Goal: Contribute content

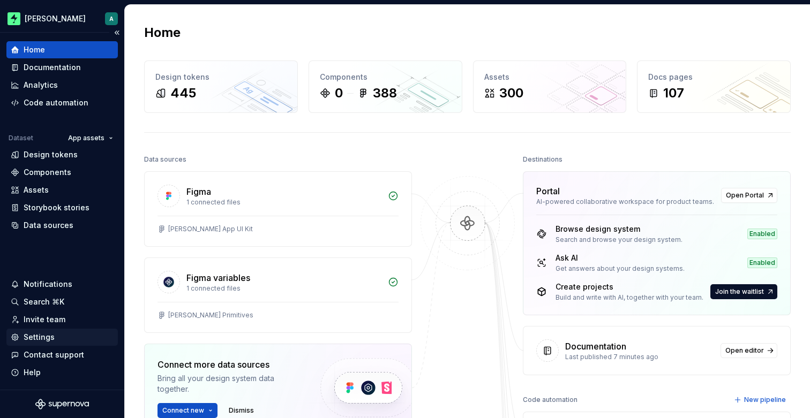
click at [48, 333] on div "Settings" at bounding box center [39, 337] width 31 height 11
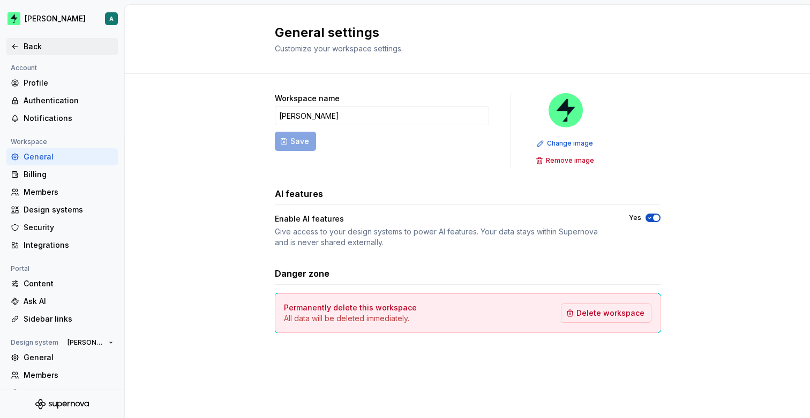
click at [42, 44] on div "Back" at bounding box center [69, 46] width 90 height 11
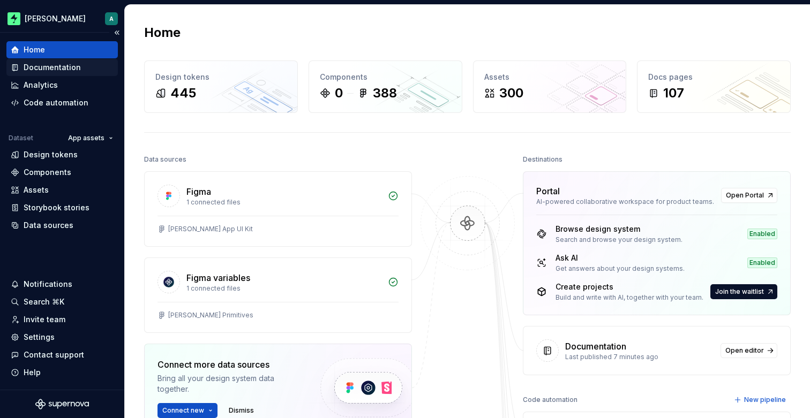
click at [80, 65] on div "Documentation" at bounding box center [62, 67] width 103 height 11
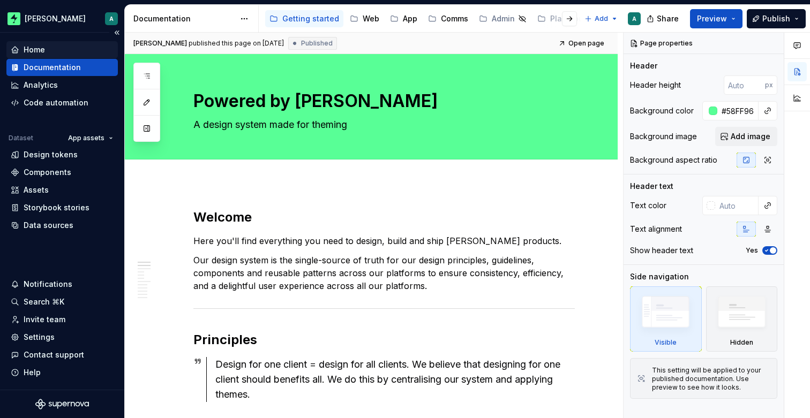
click at [64, 48] on div "Home" at bounding box center [62, 49] width 103 height 11
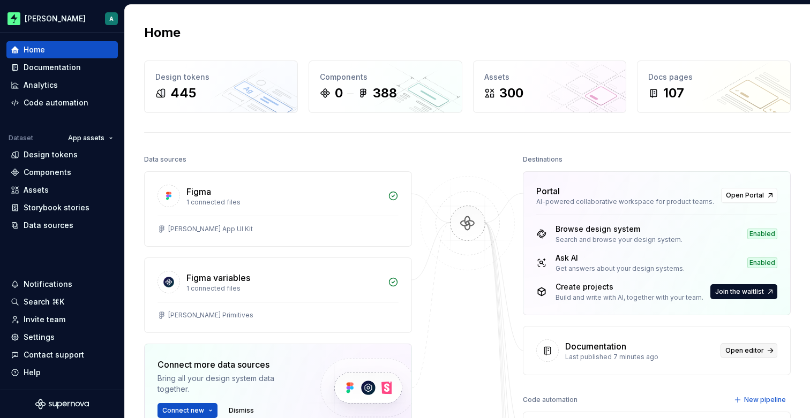
click at [755, 350] on span "Open editor" at bounding box center [744, 351] width 39 height 9
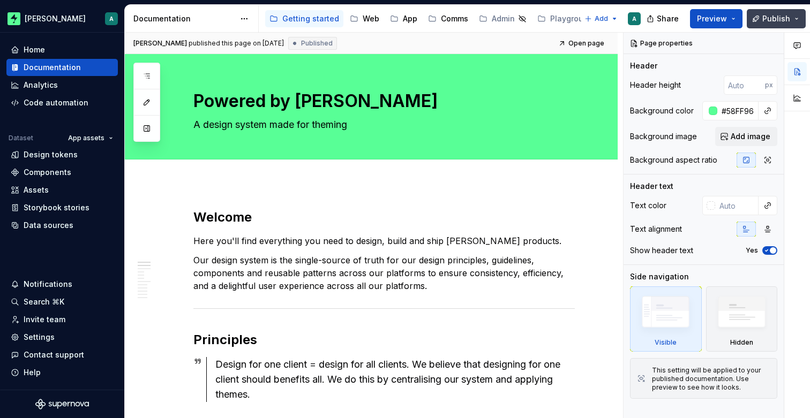
click at [770, 24] on button "Publish" at bounding box center [776, 18] width 59 height 19
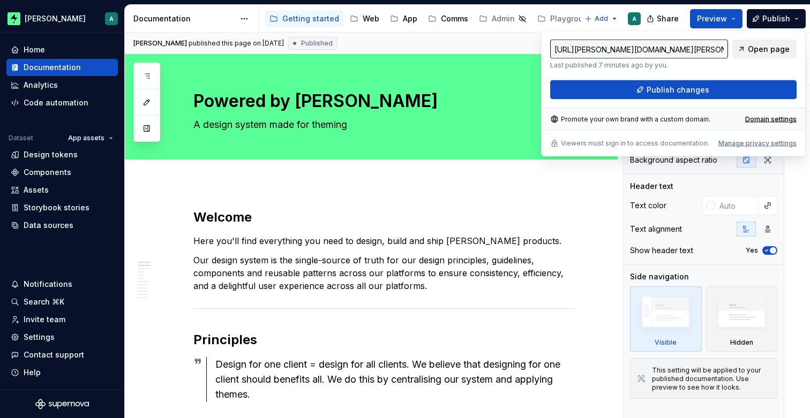
click at [767, 51] on span "Open page" at bounding box center [769, 49] width 42 height 11
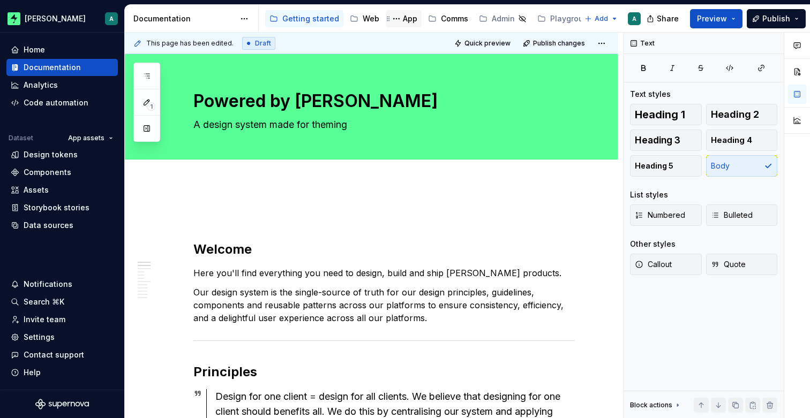
click at [406, 17] on div "App" at bounding box center [410, 18] width 14 height 11
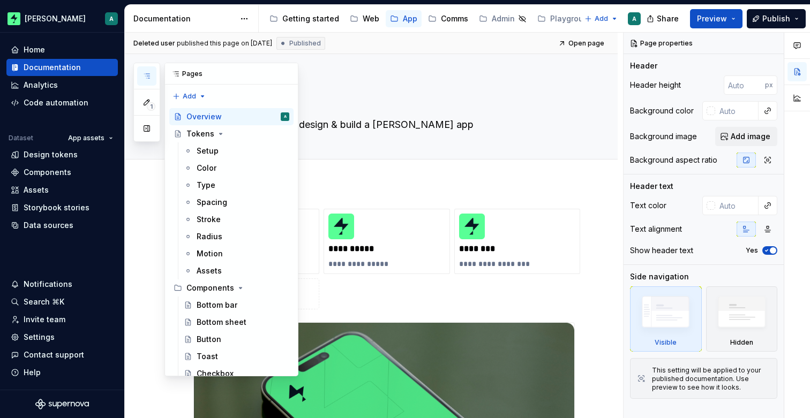
click at [145, 72] on icon "button" at bounding box center [146, 76] width 9 height 9
click at [226, 164] on div "Color" at bounding box center [243, 168] width 93 height 15
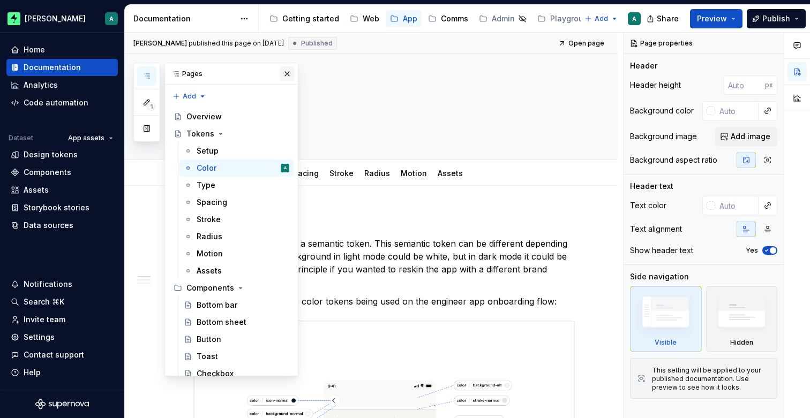
click at [284, 72] on button "button" at bounding box center [287, 73] width 15 height 15
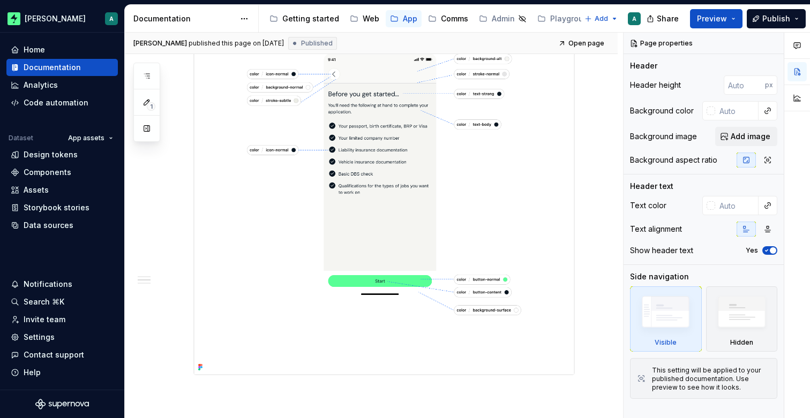
scroll to position [346, 0]
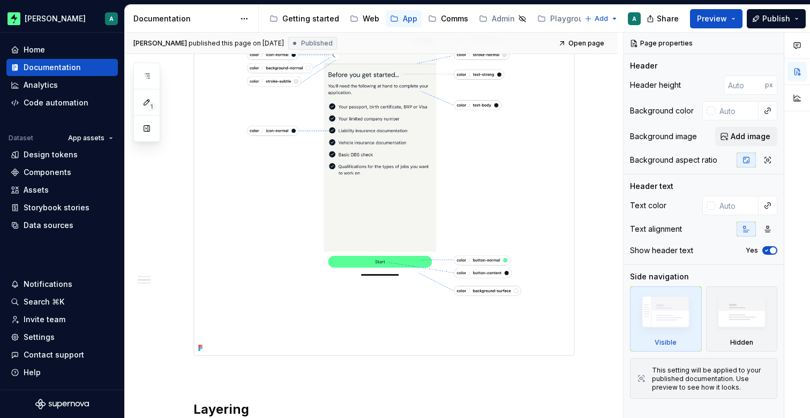
click at [366, 143] on img at bounding box center [384, 165] width 380 height 380
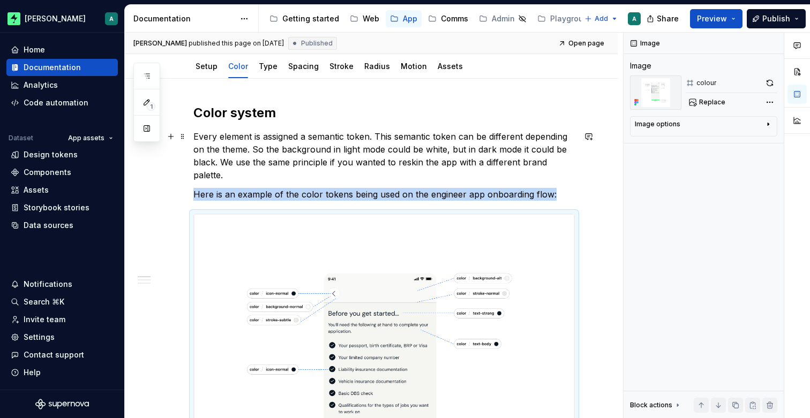
scroll to position [106, 0]
click at [769, 124] on icon "button" at bounding box center [768, 124] width 9 height 9
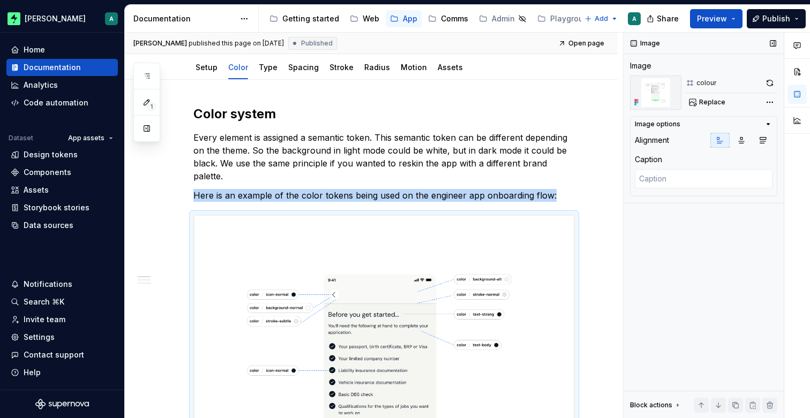
click at [769, 124] on icon "button" at bounding box center [768, 124] width 3 height 1
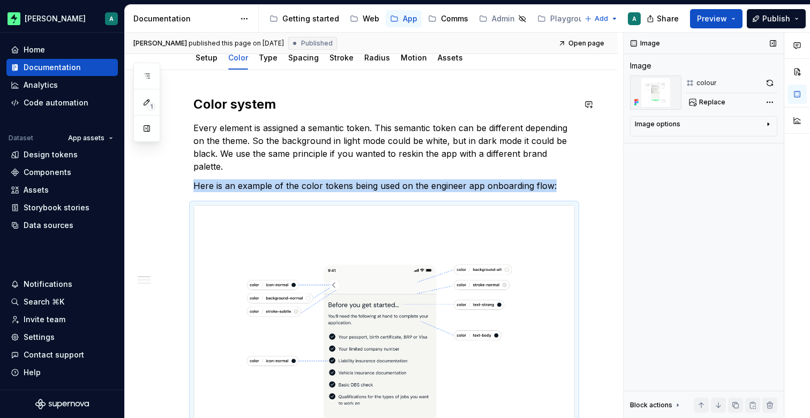
scroll to position [99, 0]
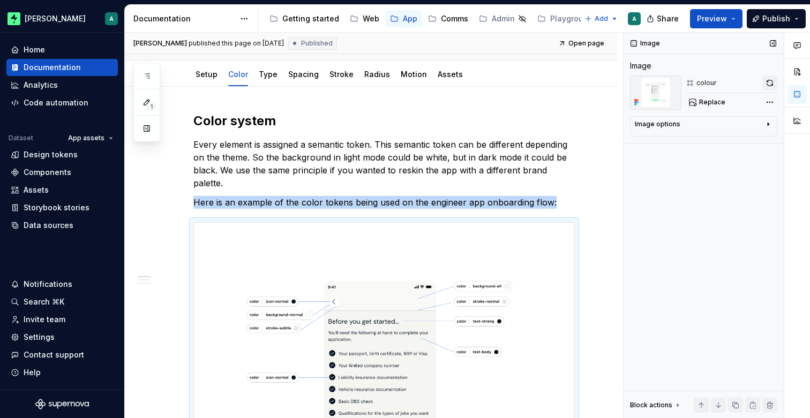
click at [768, 82] on button "button" at bounding box center [769, 83] width 15 height 15
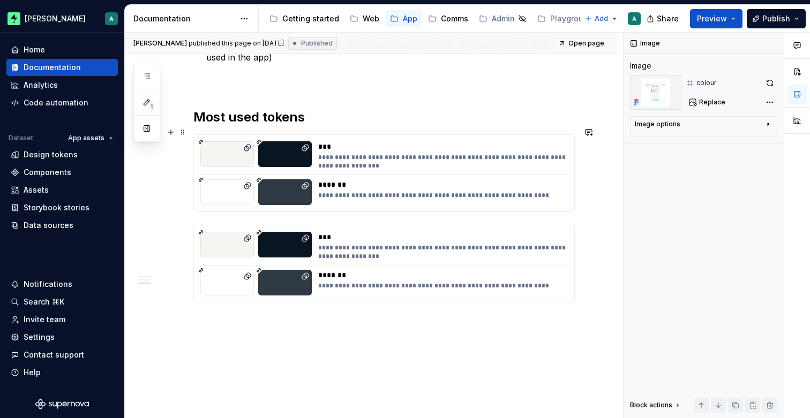
scroll to position [824, 0]
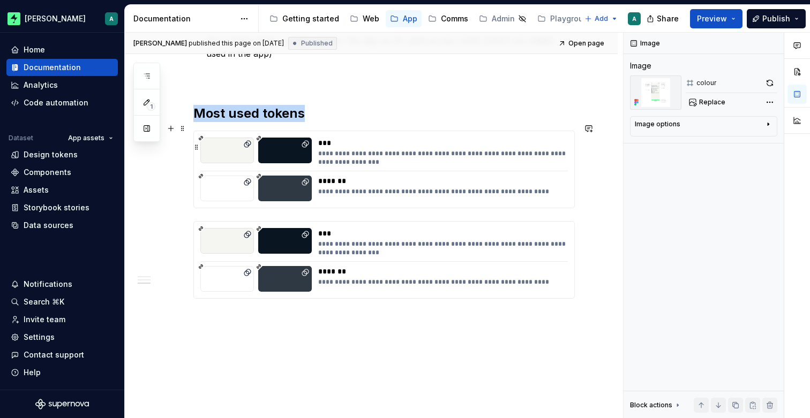
click at [372, 138] on div "***" at bounding box center [442, 143] width 248 height 11
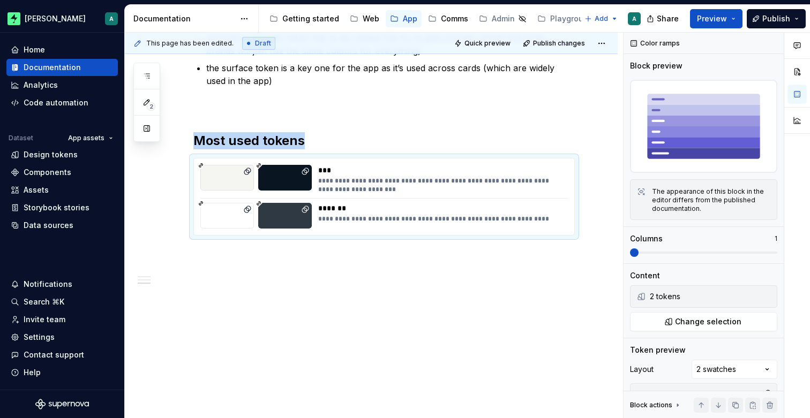
scroll to position [789, 0]
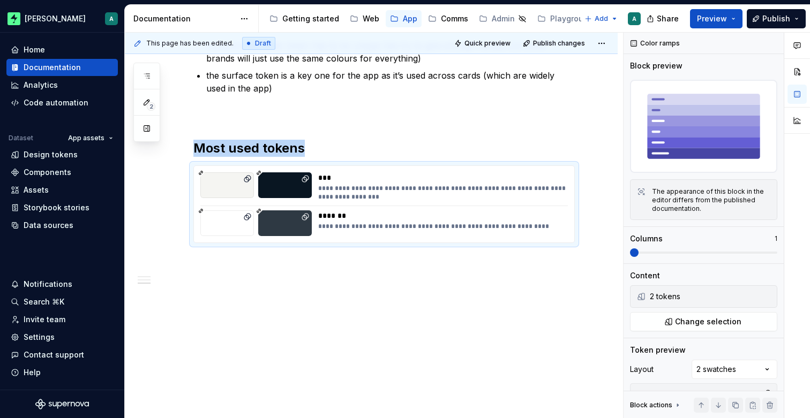
type textarea "*"
click at [325, 140] on h2 "Most used tokens" at bounding box center [383, 148] width 381 height 17
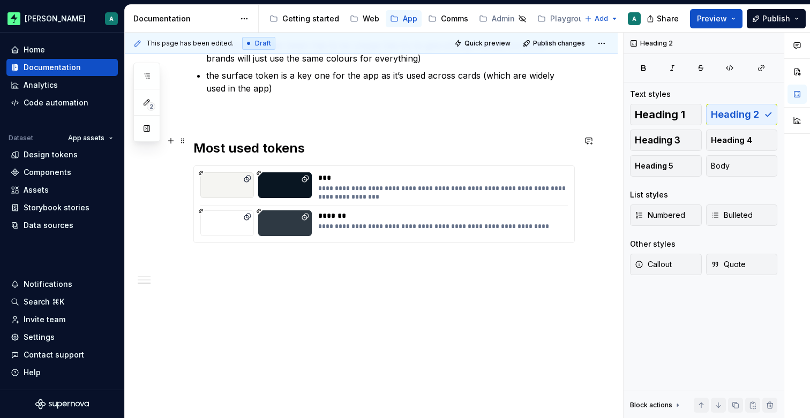
scroll to position [815, 0]
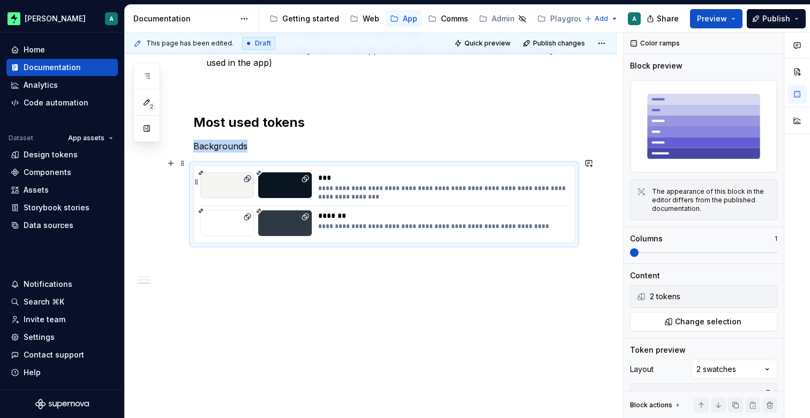
click at [370, 190] on div "**********" at bounding box center [442, 192] width 248 height 17
click at [638, 250] on span at bounding box center [634, 252] width 9 height 9
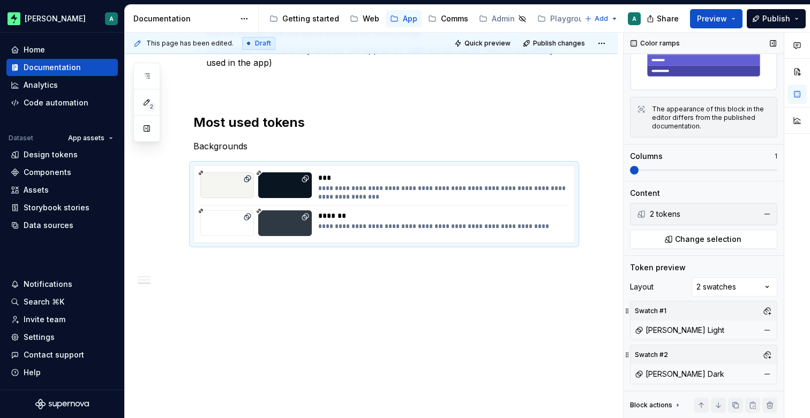
scroll to position [0, 0]
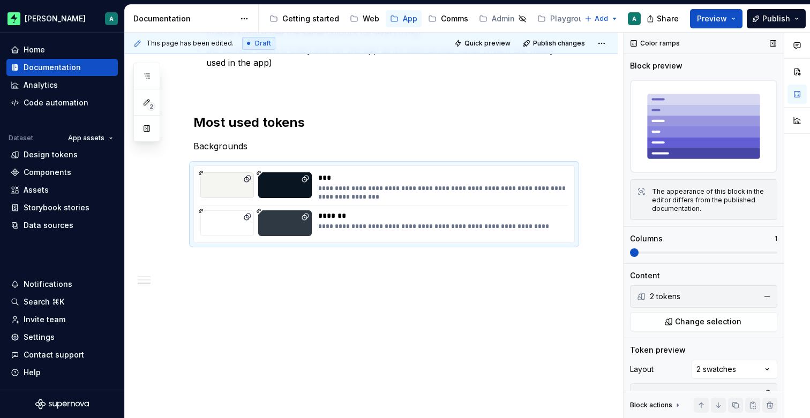
click at [664, 255] on span at bounding box center [703, 252] width 147 height 9
click at [632, 253] on span at bounding box center [634, 252] width 9 height 9
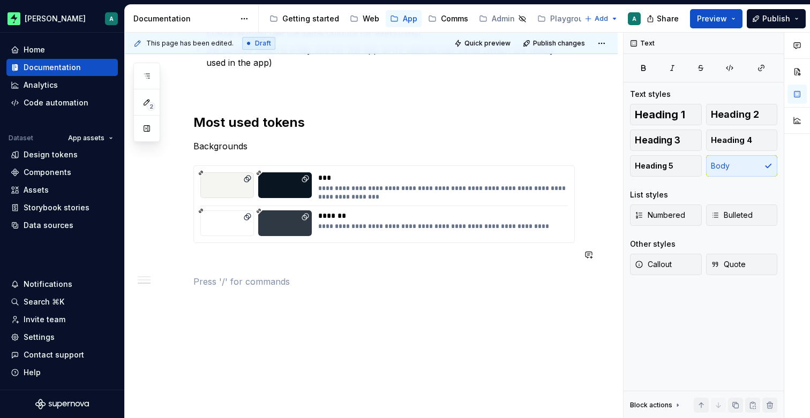
click at [518, 222] on div "**********" at bounding box center [442, 226] width 248 height 9
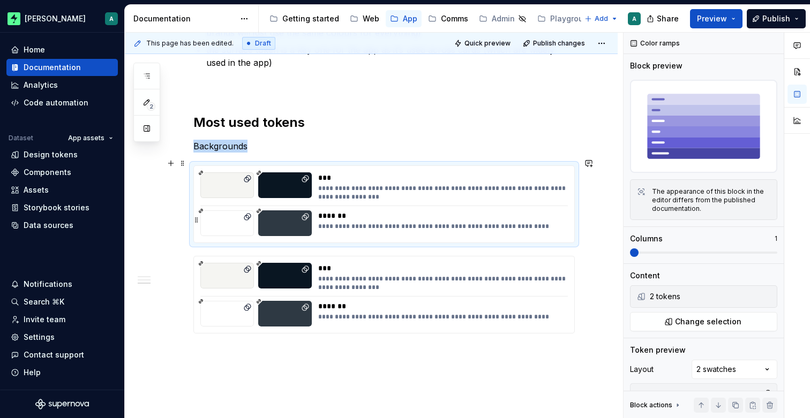
click at [394, 222] on div "**********" at bounding box center [442, 226] width 248 height 9
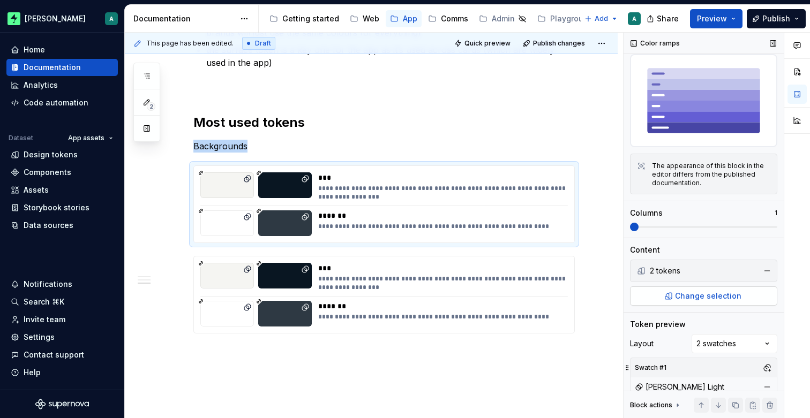
scroll to position [27, 0]
click at [684, 296] on span "Change selection" at bounding box center [708, 295] width 66 height 11
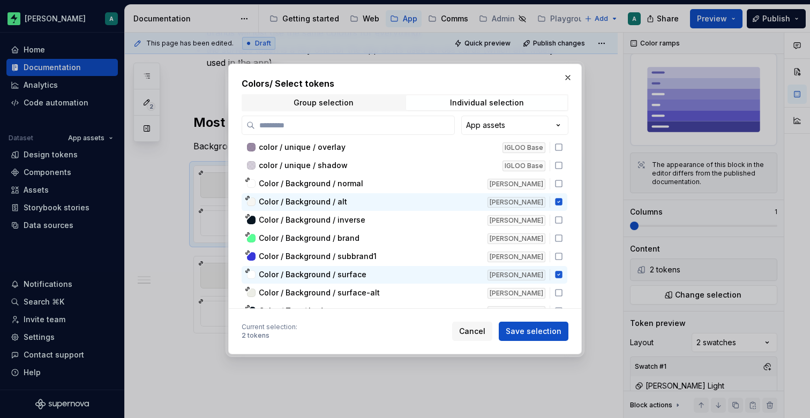
scroll to position [2722, 0]
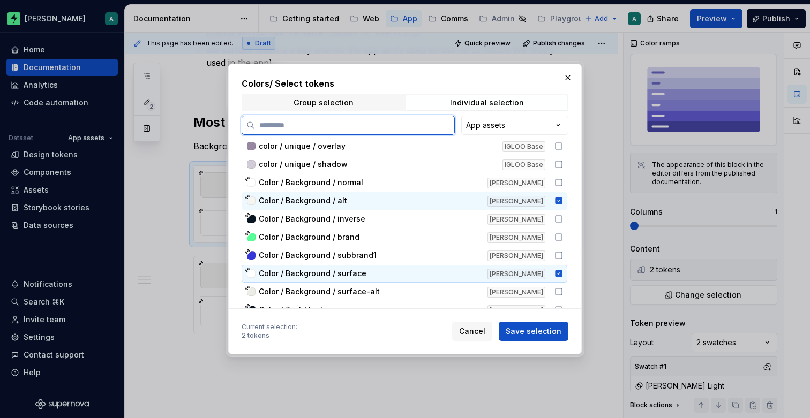
click at [562, 274] on icon at bounding box center [558, 273] width 7 height 7
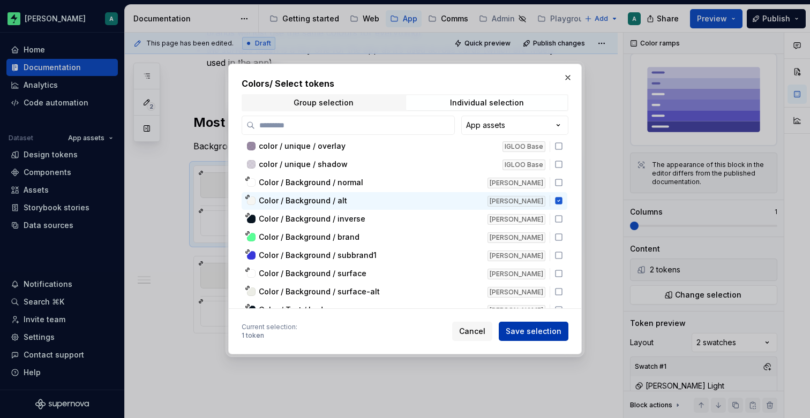
click at [535, 335] on span "Save selection" at bounding box center [534, 331] width 56 height 11
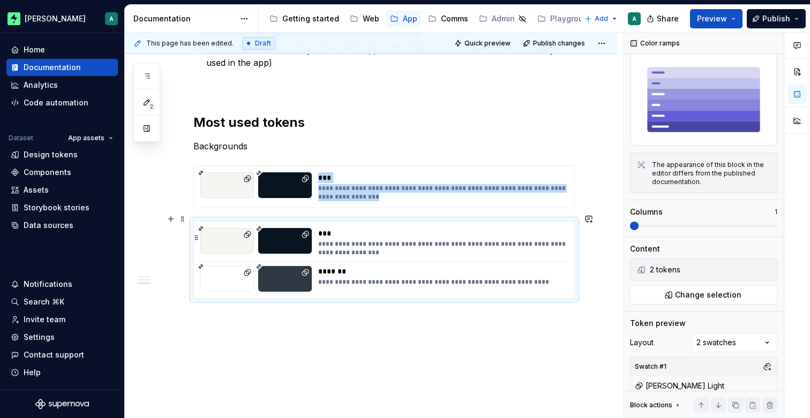
click at [436, 241] on div "**********" at bounding box center [442, 248] width 248 height 17
click at [705, 290] on span "Change selection" at bounding box center [708, 295] width 66 height 11
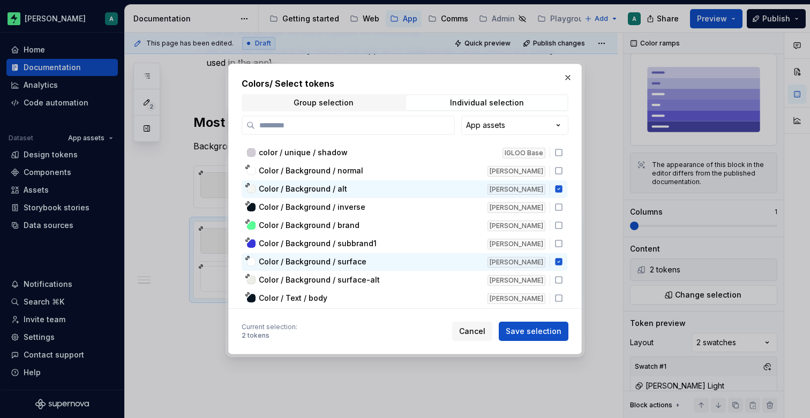
scroll to position [2729, 0]
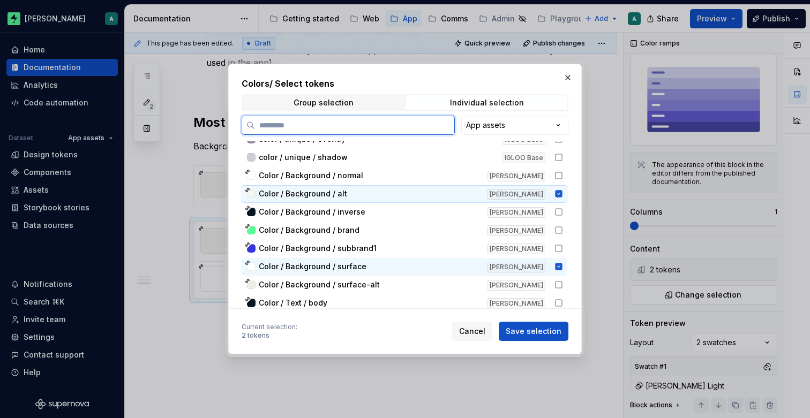
click at [562, 194] on icon at bounding box center [558, 194] width 7 height 7
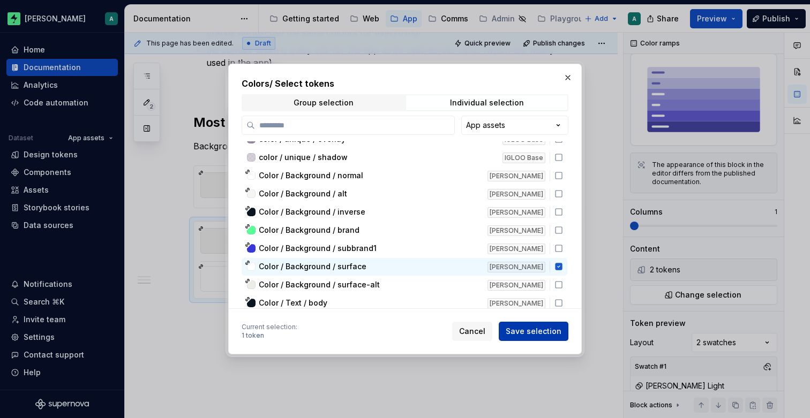
click at [533, 332] on span "Save selection" at bounding box center [534, 331] width 56 height 11
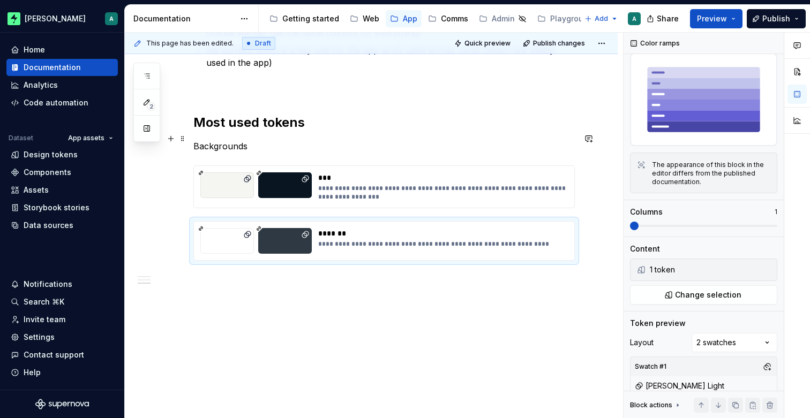
click at [317, 144] on p "Backgrounds" at bounding box center [383, 146] width 381 height 13
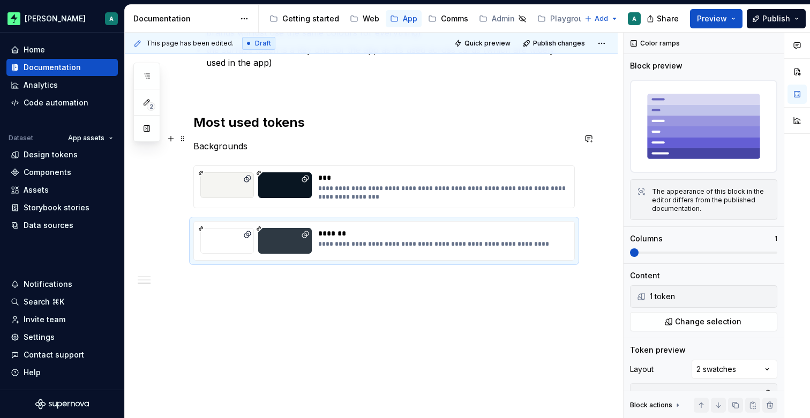
click at [254, 142] on p "Backgrounds" at bounding box center [383, 146] width 381 height 13
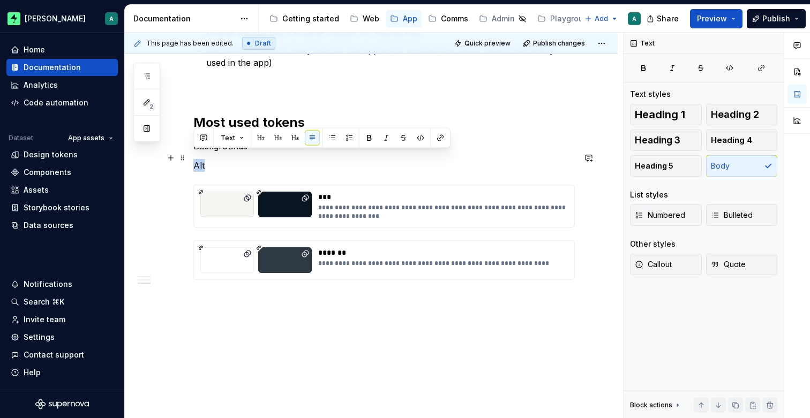
drag, startPoint x: 214, startPoint y: 166, endPoint x: 193, endPoint y: 161, distance: 20.9
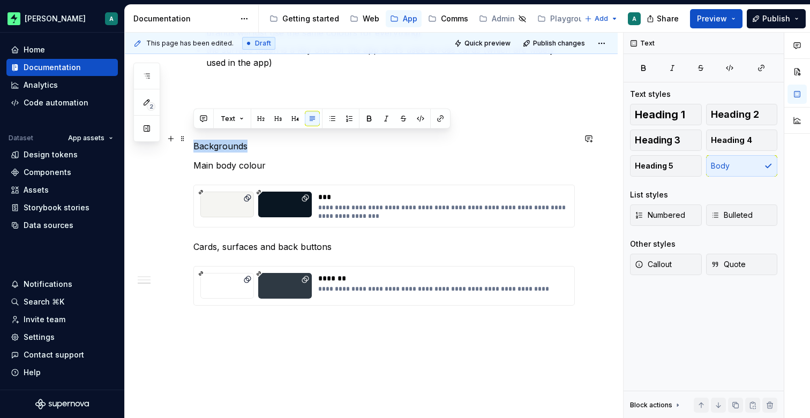
drag, startPoint x: 269, startPoint y: 137, endPoint x: 195, endPoint y: 144, distance: 74.8
click at [195, 144] on p "Backgrounds" at bounding box center [383, 146] width 381 height 13
click at [277, 119] on button "button" at bounding box center [277, 118] width 15 height 15
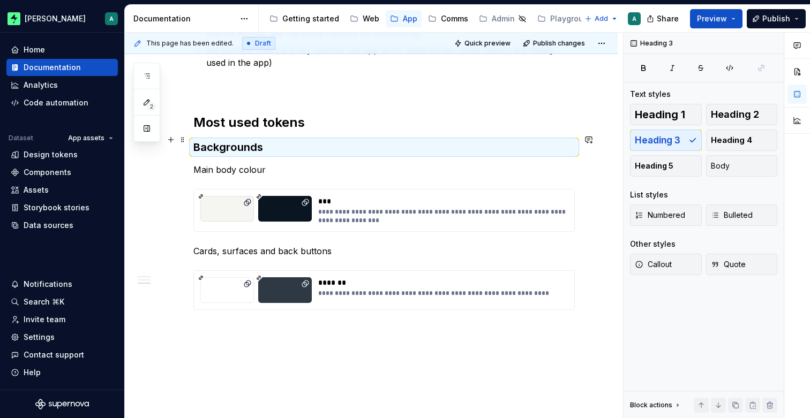
click at [267, 140] on h3 "Backgrounds" at bounding box center [383, 147] width 381 height 15
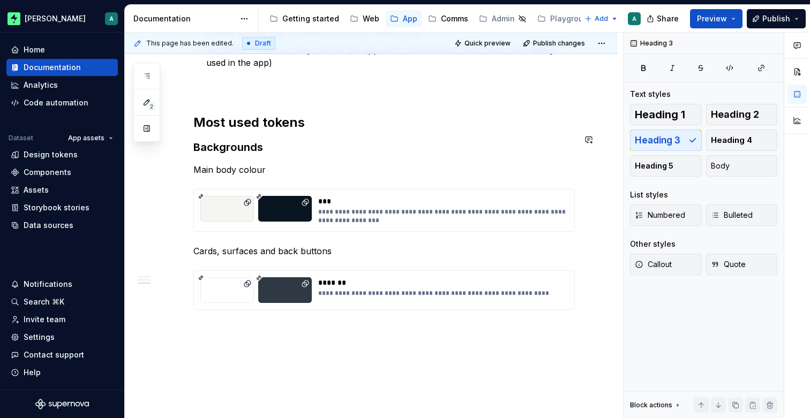
scroll to position [827, 0]
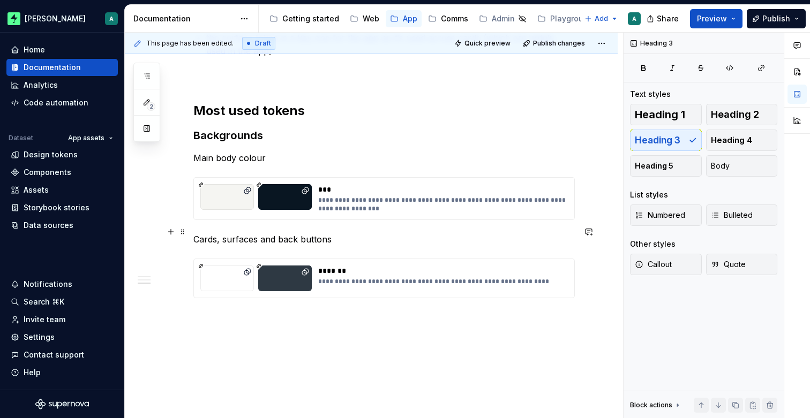
click at [246, 233] on p "Cards, surfaces and back buttons" at bounding box center [383, 239] width 381 height 13
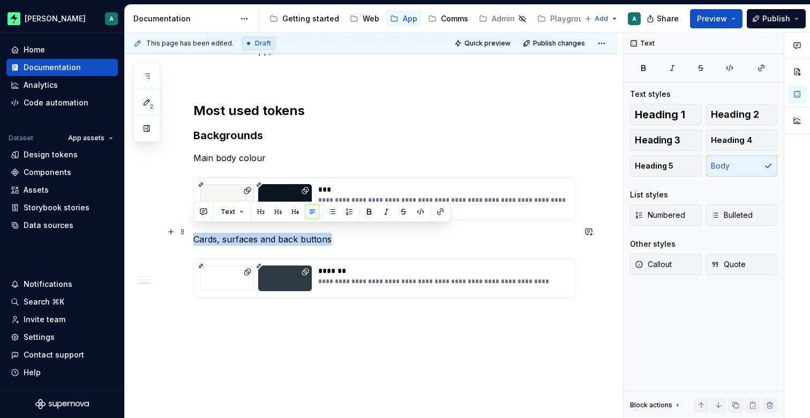
drag, startPoint x: 335, startPoint y: 235, endPoint x: 195, endPoint y: 235, distance: 139.8
click at [195, 235] on p "Cards, surfaces and back buttons" at bounding box center [383, 239] width 381 height 13
drag, startPoint x: 200, startPoint y: 228, endPoint x: 191, endPoint y: 228, distance: 8.6
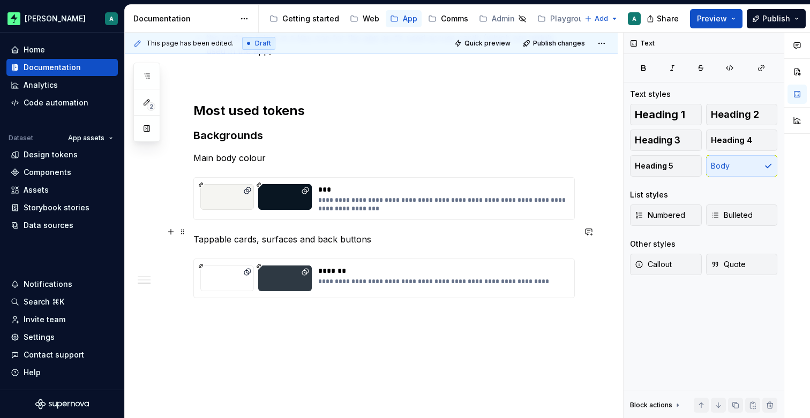
click at [395, 233] on p "Tappable cards, surfaces and back buttons" at bounding box center [383, 239] width 381 height 13
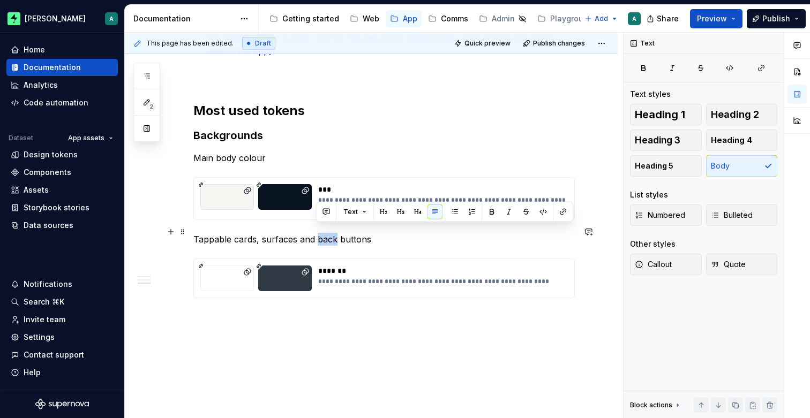
drag, startPoint x: 336, startPoint y: 233, endPoint x: 317, endPoint y: 234, distance: 19.3
click at [317, 234] on p "Tappable cards, surfaces and back buttons" at bounding box center [383, 239] width 381 height 13
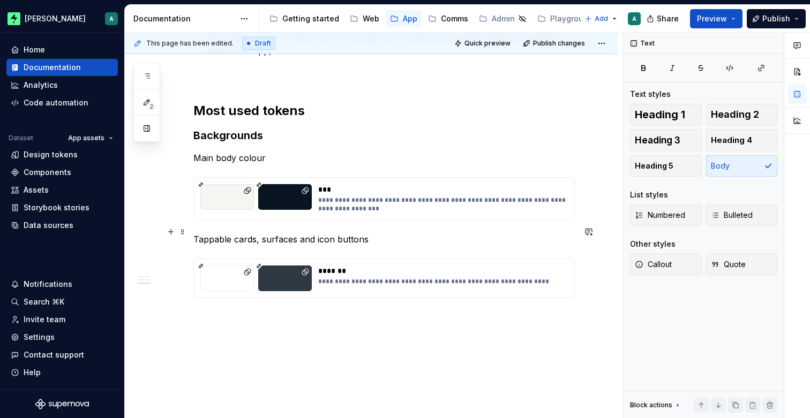
click at [380, 236] on p "Tappable cards, surfaces and icon buttons" at bounding box center [383, 239] width 381 height 13
click at [340, 330] on p at bounding box center [383, 336] width 381 height 13
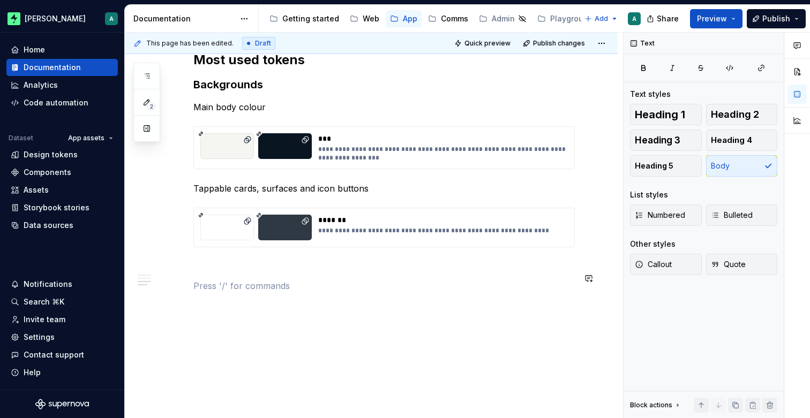
scroll to position [882, 0]
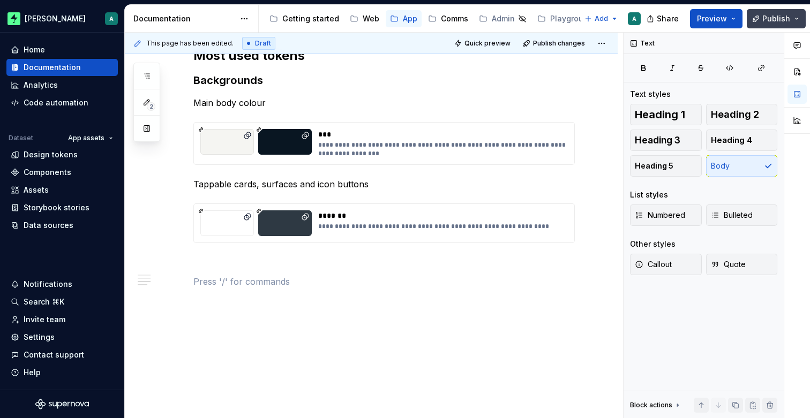
click at [766, 22] on span "Publish" at bounding box center [776, 18] width 28 height 11
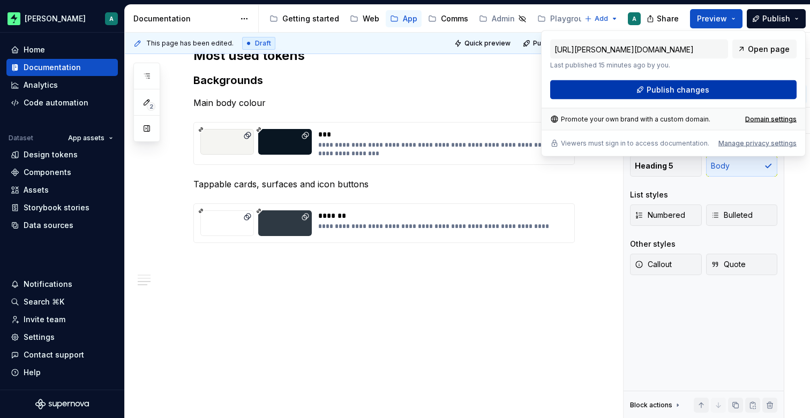
click at [700, 87] on span "Publish changes" at bounding box center [677, 90] width 63 height 11
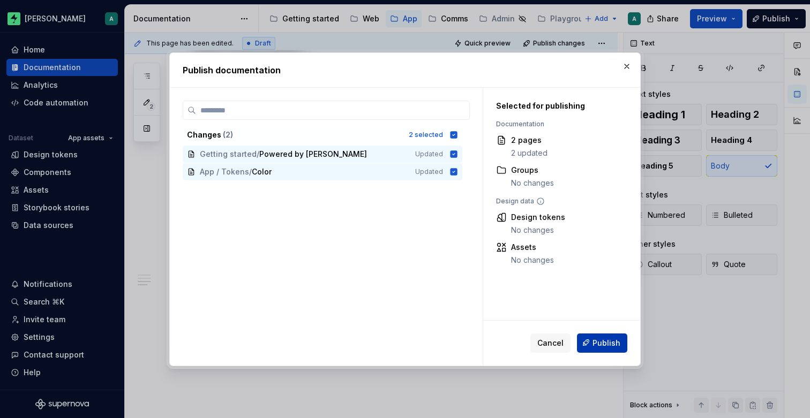
click at [600, 339] on span "Publish" at bounding box center [606, 342] width 28 height 11
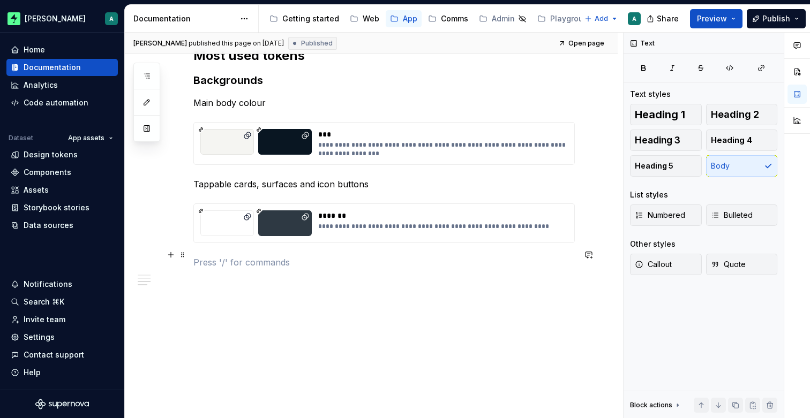
click at [271, 256] on p at bounding box center [383, 262] width 381 height 13
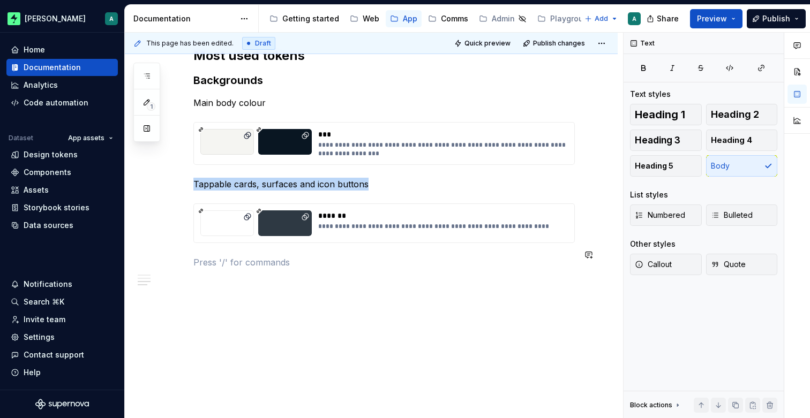
scroll to position [863, 0]
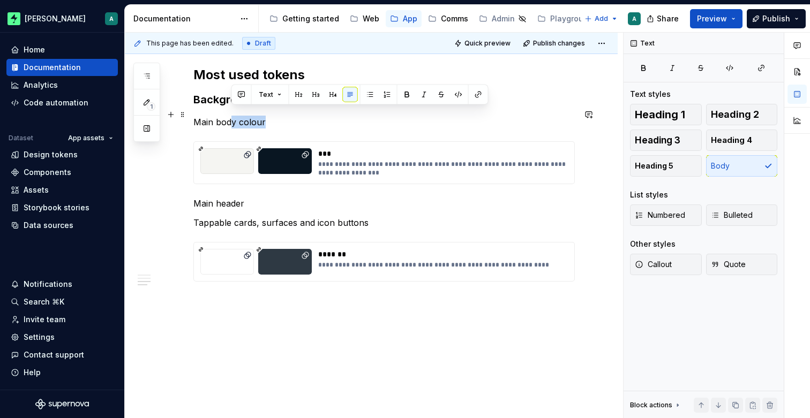
drag, startPoint x: 269, startPoint y: 116, endPoint x: 233, endPoint y: 114, distance: 36.0
click at [233, 116] on p "Main body colour" at bounding box center [383, 122] width 381 height 13
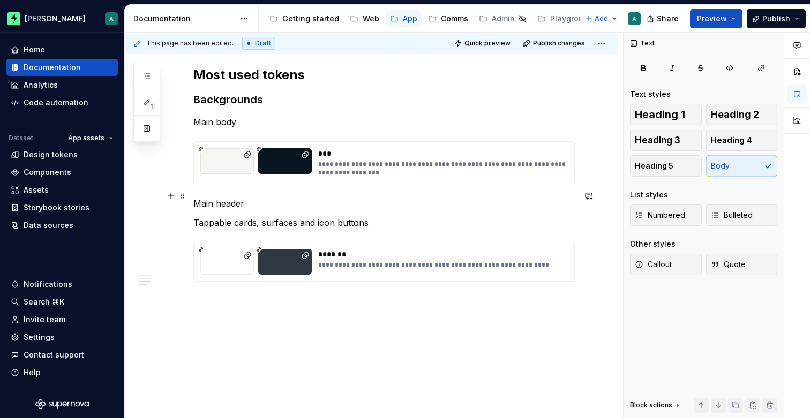
click at [278, 197] on p "Main header" at bounding box center [383, 203] width 381 height 13
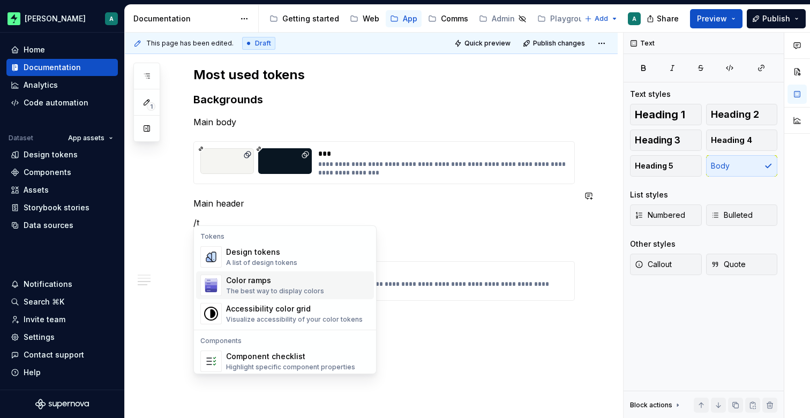
click at [274, 289] on div "The best way to display colors" at bounding box center [275, 291] width 98 height 9
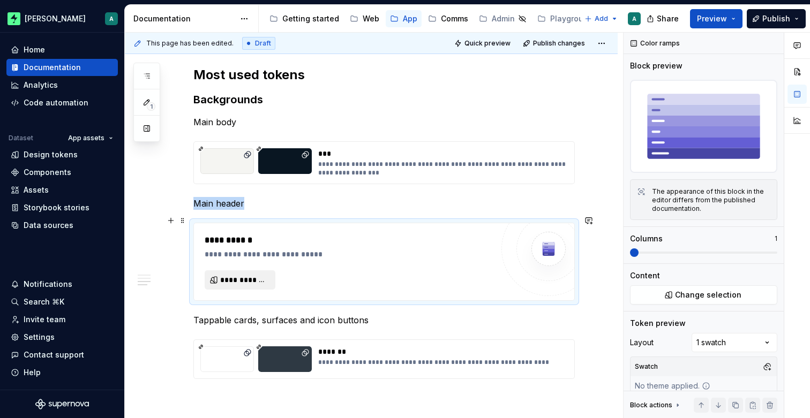
click at [244, 275] on span "**********" at bounding box center [244, 280] width 48 height 11
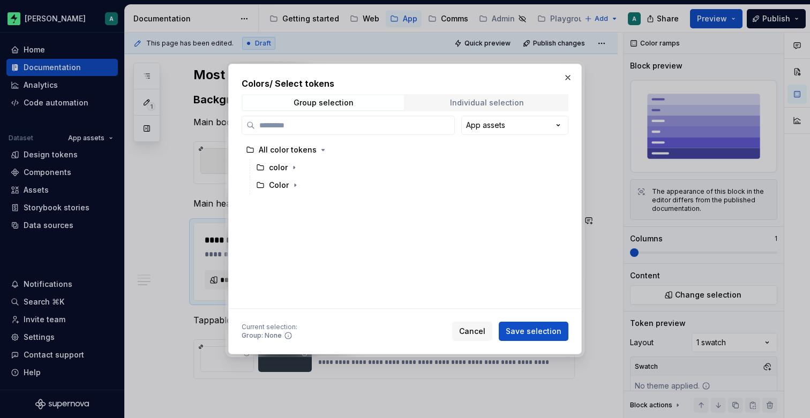
click at [451, 103] on span "Individual selection" at bounding box center [486, 102] width 161 height 15
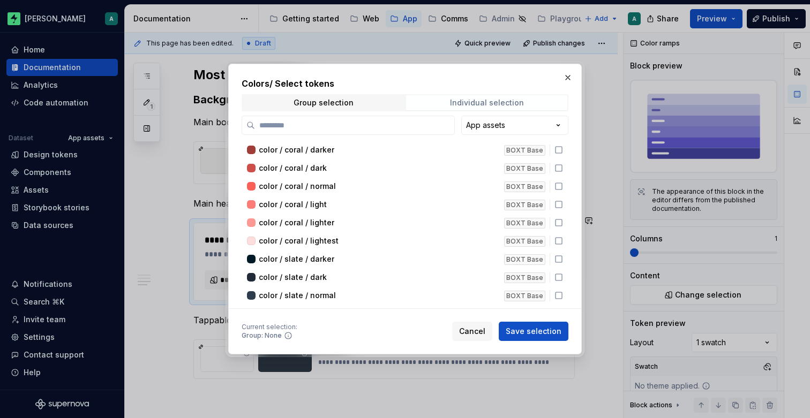
type textarea "*"
click at [389, 125] on input "search" at bounding box center [354, 125] width 199 height 11
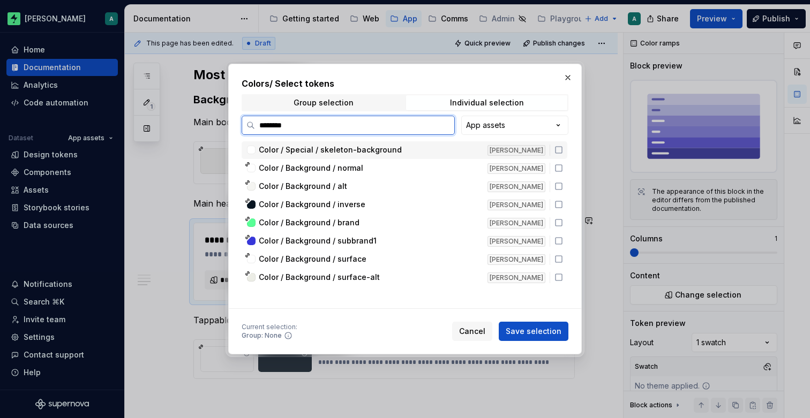
type input "*********"
click at [357, 202] on span "Color / Background / inverse" at bounding box center [312, 204] width 107 height 11
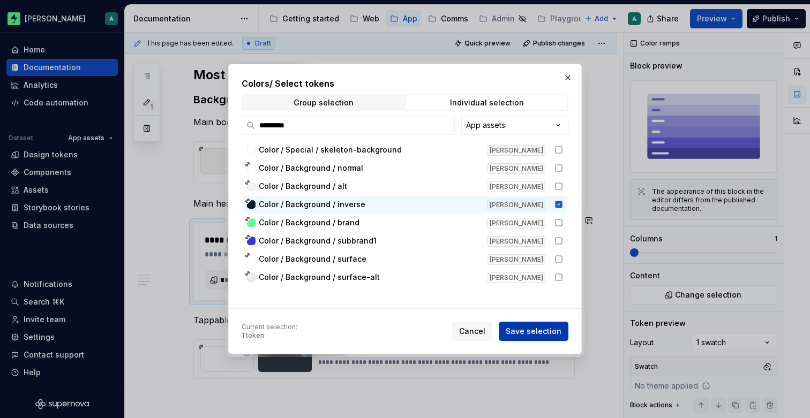
click at [547, 332] on span "Save selection" at bounding box center [534, 331] width 56 height 11
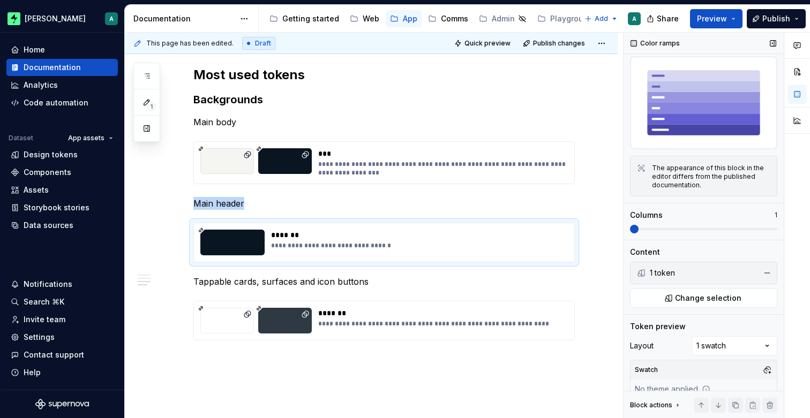
scroll to position [39, 0]
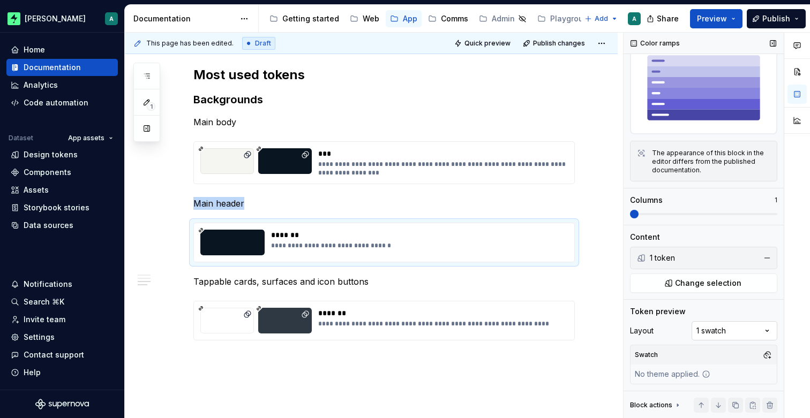
click at [715, 329] on div "Comments Open comments No comments yet Select ‘Comment’ from the block context …" at bounding box center [716, 226] width 186 height 386
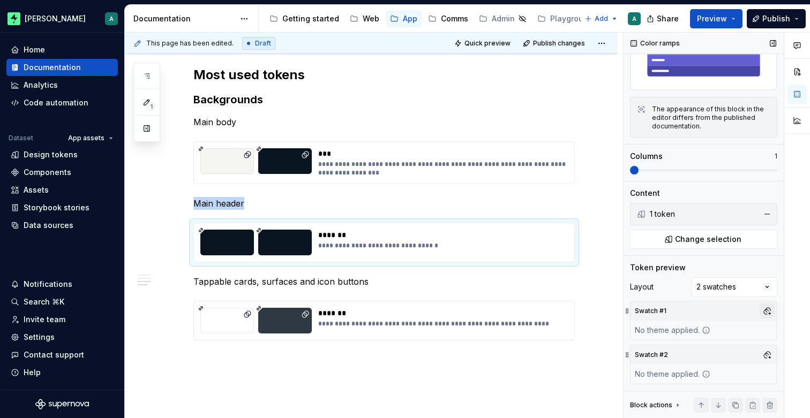
click at [767, 309] on button "button" at bounding box center [766, 311] width 15 height 15
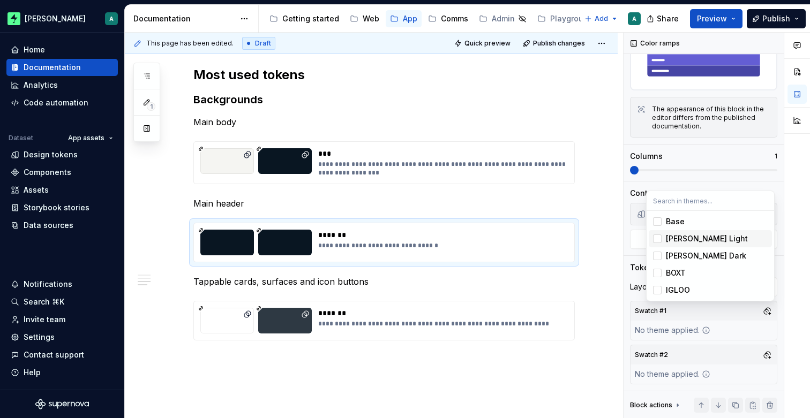
click at [697, 236] on div "[PERSON_NAME] Light" at bounding box center [707, 239] width 82 height 11
click at [769, 358] on div "Comments Open comments No comments yet Select ‘Comment’ from the block context …" at bounding box center [716, 226] width 186 height 386
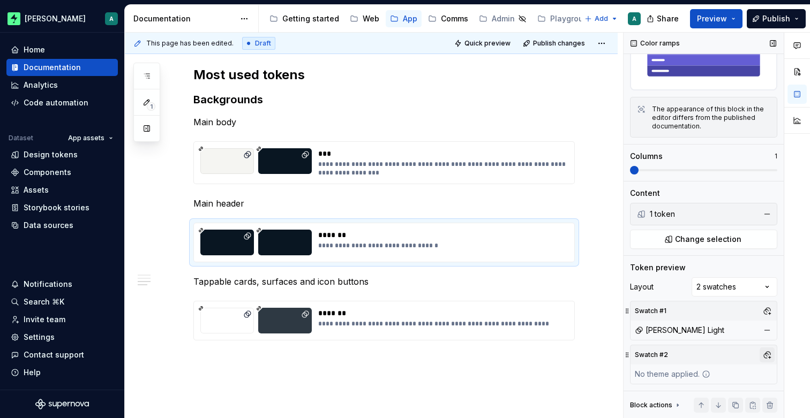
click at [769, 355] on button "button" at bounding box center [766, 355] width 15 height 15
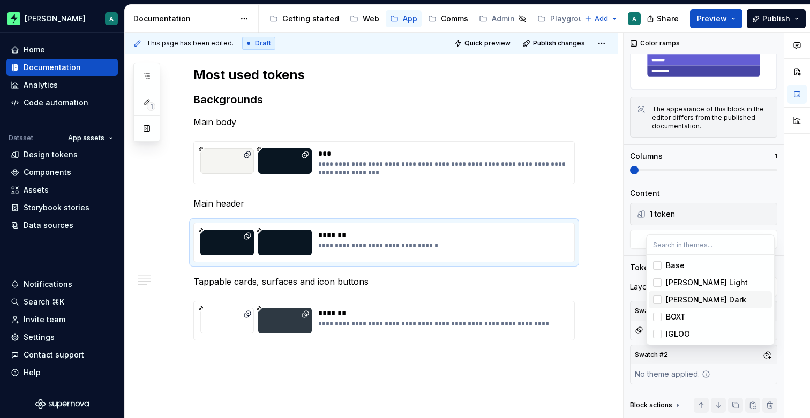
click at [696, 302] on div "[PERSON_NAME] Dark" at bounding box center [706, 300] width 80 height 11
click at [602, 216] on html "[PERSON_NAME] A Home Documentation Analytics Code automation Dataset App assets…" at bounding box center [405, 209] width 810 height 418
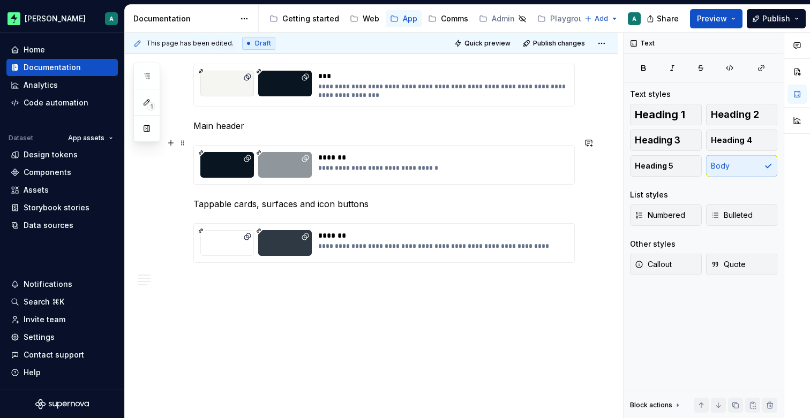
scroll to position [912, 0]
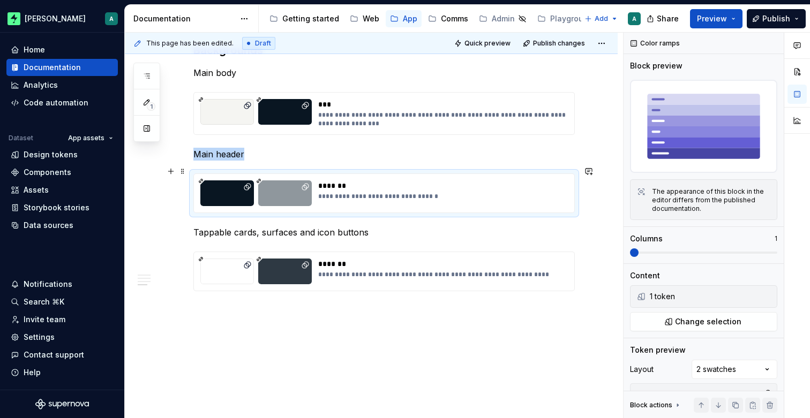
click at [382, 192] on div "**********" at bounding box center [442, 196] width 248 height 9
type textarea "*"
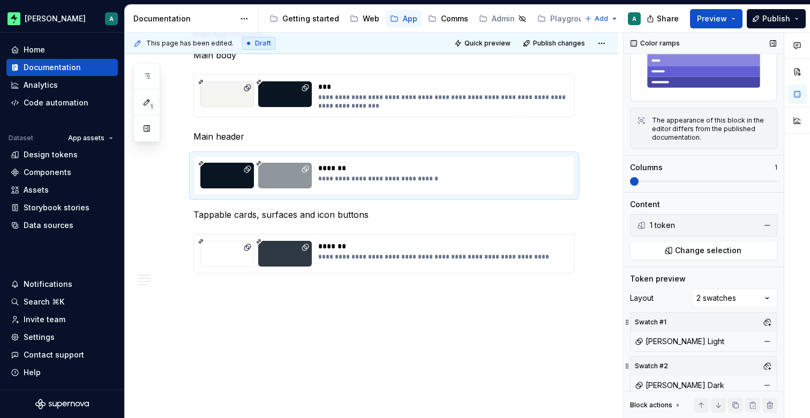
scroll to position [82, 0]
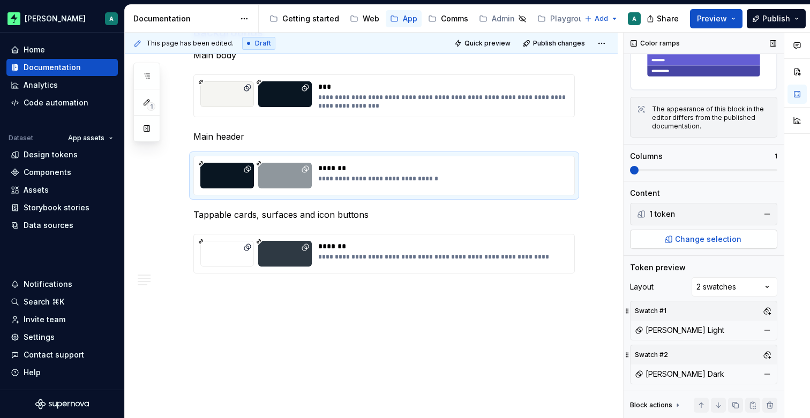
click at [686, 238] on span "Change selection" at bounding box center [708, 239] width 66 height 11
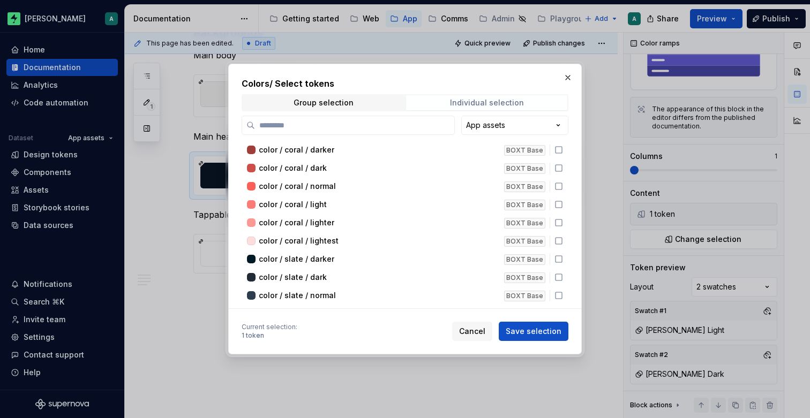
click at [467, 100] on div "Individual selection" at bounding box center [487, 103] width 74 height 9
click at [335, 134] on label at bounding box center [348, 125] width 213 height 19
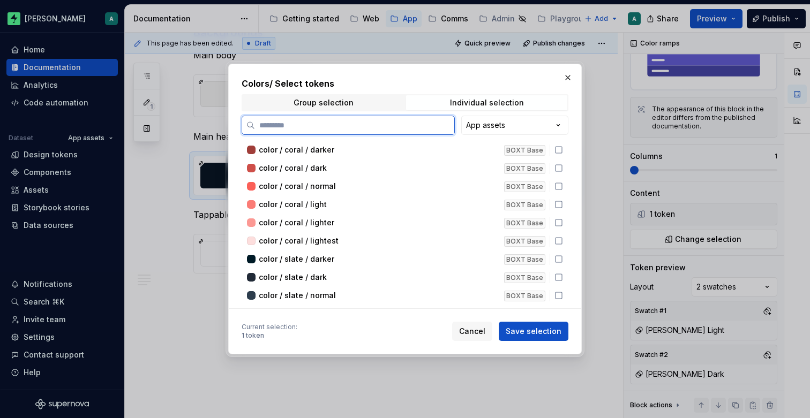
click at [335, 131] on input "search" at bounding box center [354, 125] width 199 height 11
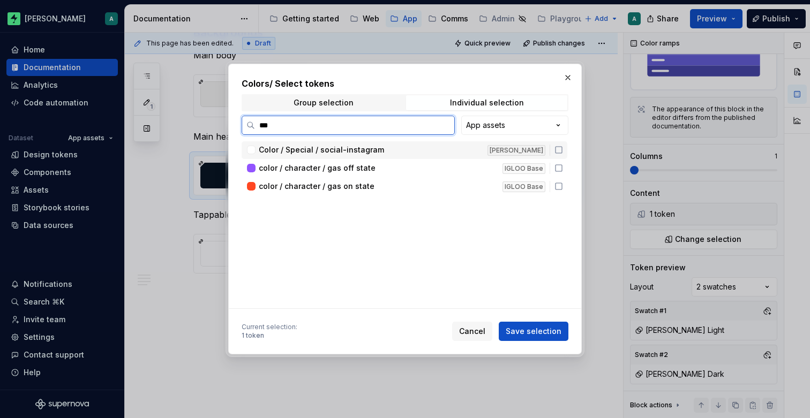
type input "****"
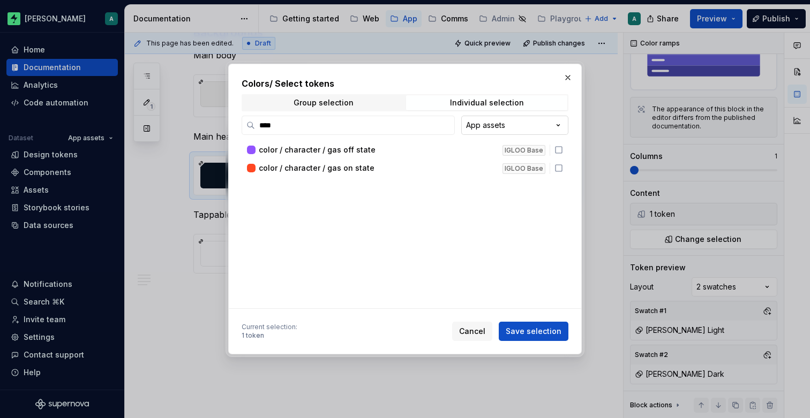
click at [485, 125] on div "Colors / Select tokens Group selection Individual selection **** App assets col…" at bounding box center [405, 209] width 810 height 418
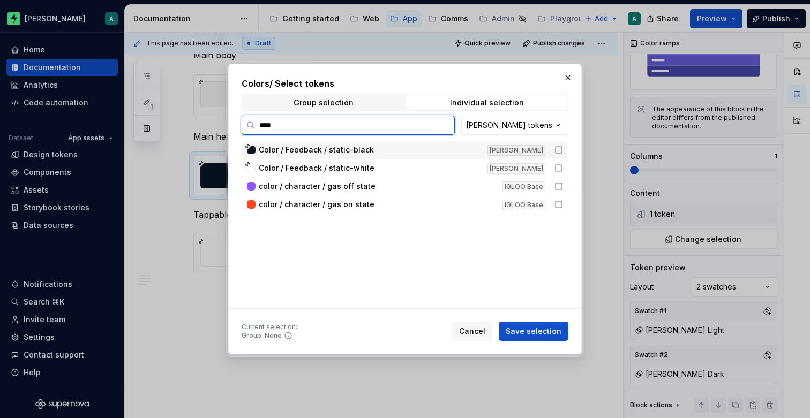
click at [563, 150] on icon at bounding box center [558, 150] width 9 height 9
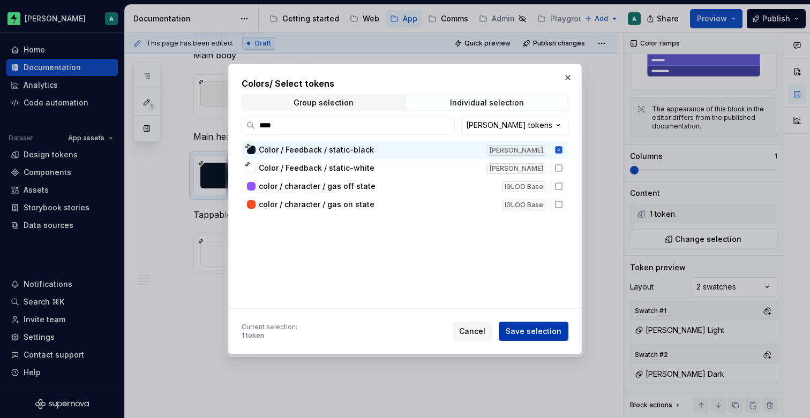
click at [527, 326] on button "Save selection" at bounding box center [534, 331] width 70 height 19
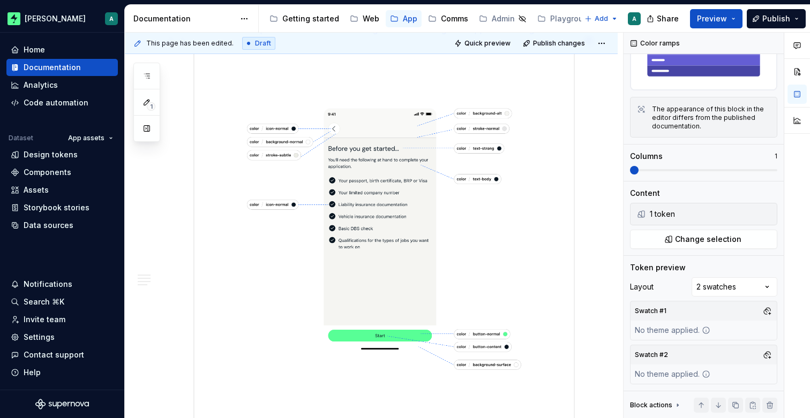
scroll to position [230, 0]
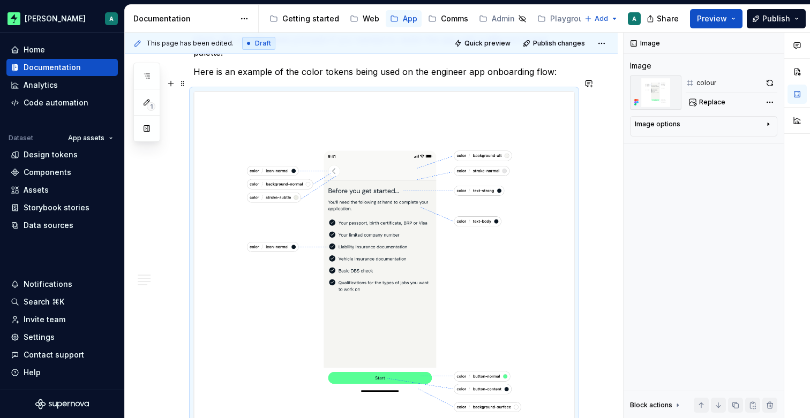
click at [370, 161] on img at bounding box center [384, 282] width 380 height 380
click at [770, 84] on button "button" at bounding box center [769, 83] width 15 height 15
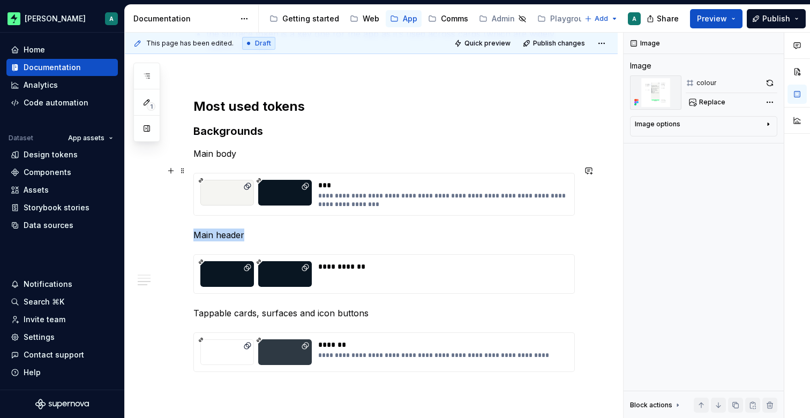
scroll to position [832, 0]
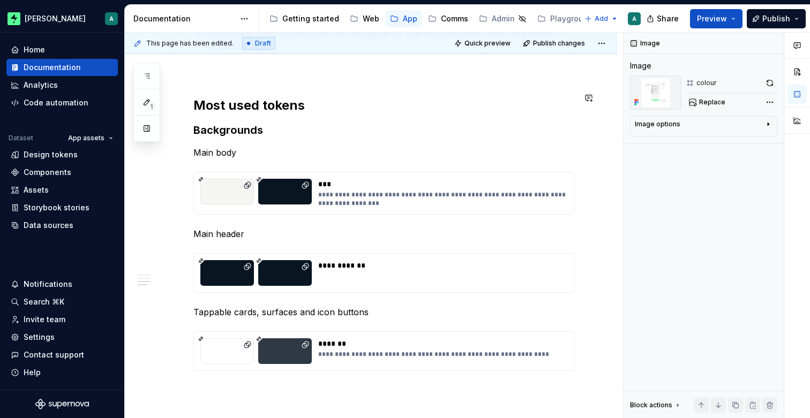
type textarea "*"
